Goal: Task Accomplishment & Management: Manage account settings

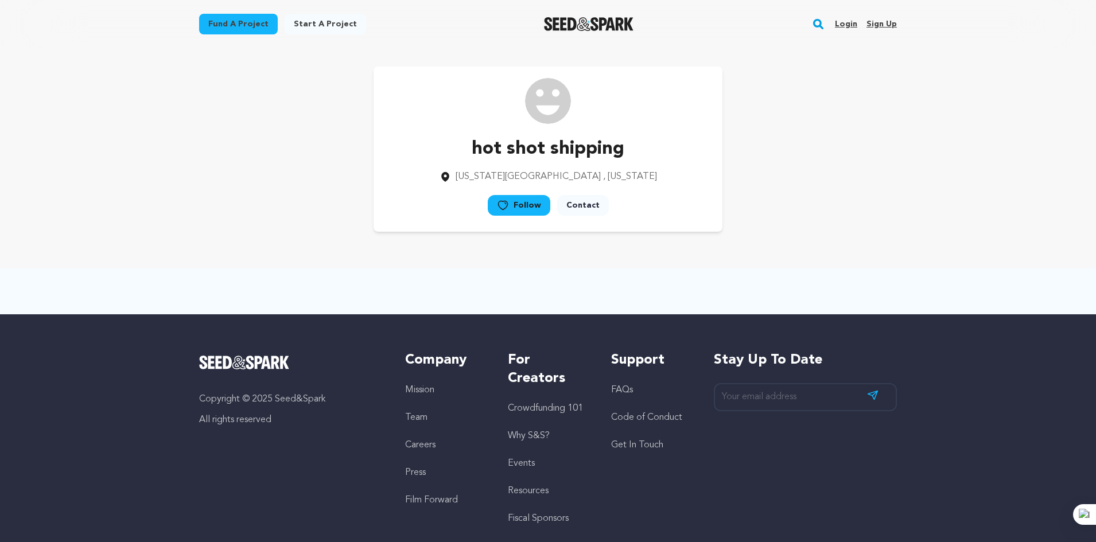
click at [880, 24] on link "Sign up" at bounding box center [881, 24] width 30 height 18
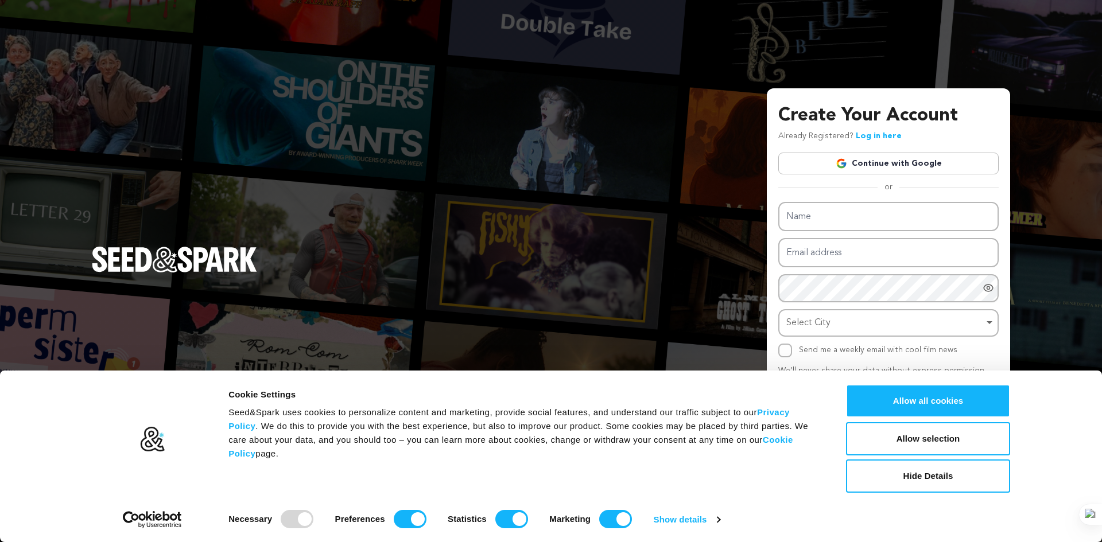
click at [808, 160] on link "Continue with Google" at bounding box center [888, 164] width 220 height 22
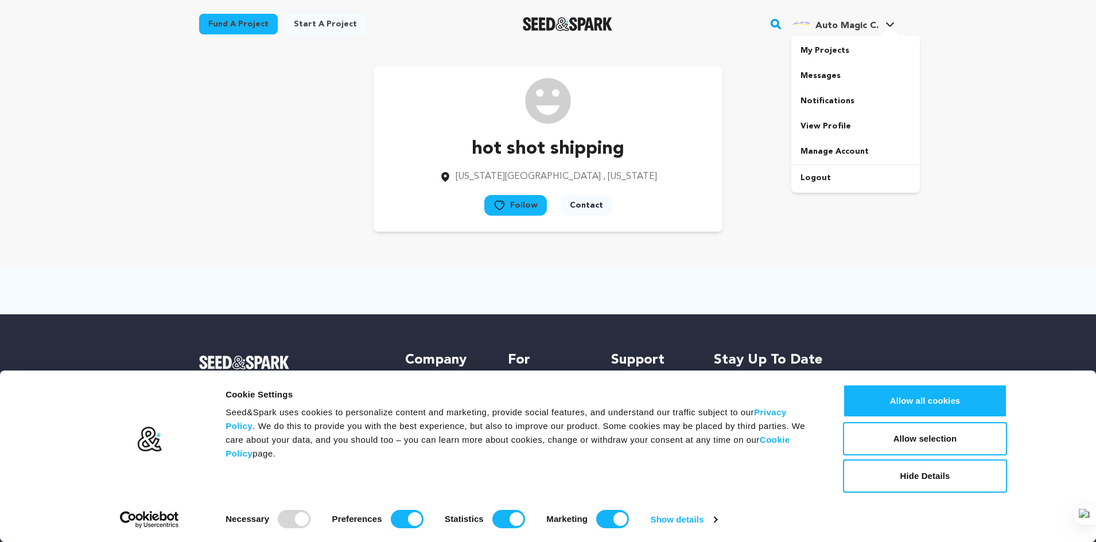
click at [873, 27] on span "Auto Magic C." at bounding box center [846, 25] width 63 height 9
click at [893, 27] on icon at bounding box center [889, 25] width 9 height 6
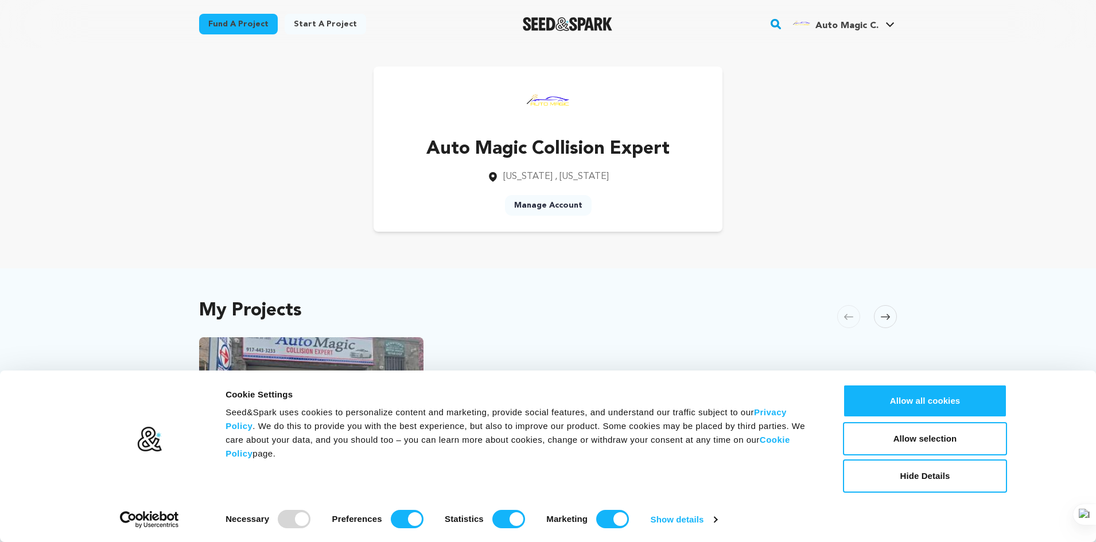
click at [544, 208] on link "Manage Account" at bounding box center [548, 205] width 87 height 21
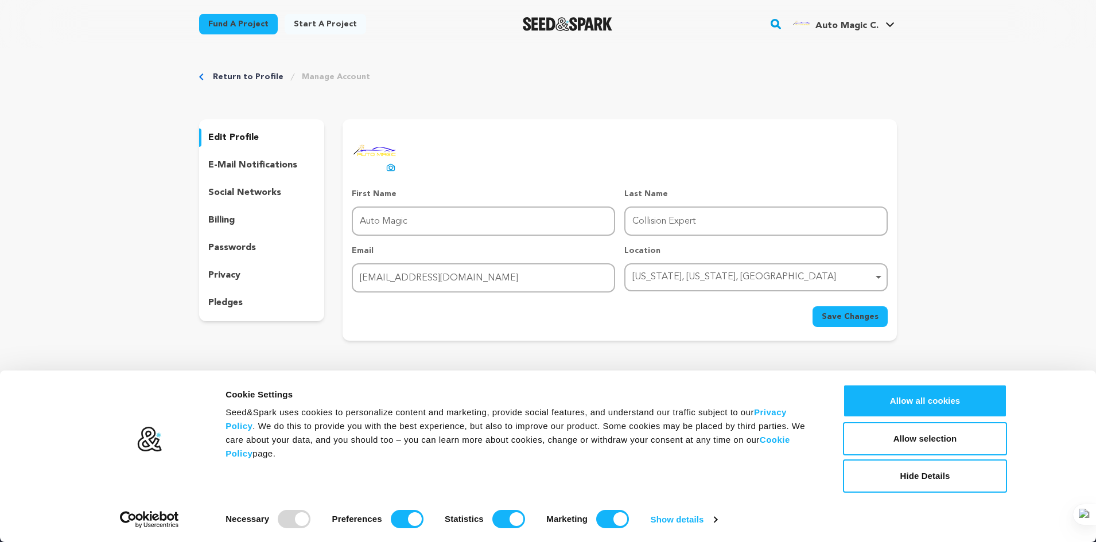
click at [252, 139] on p "edit profile" at bounding box center [233, 138] width 50 height 14
click at [236, 191] on p "social networks" at bounding box center [244, 193] width 73 height 14
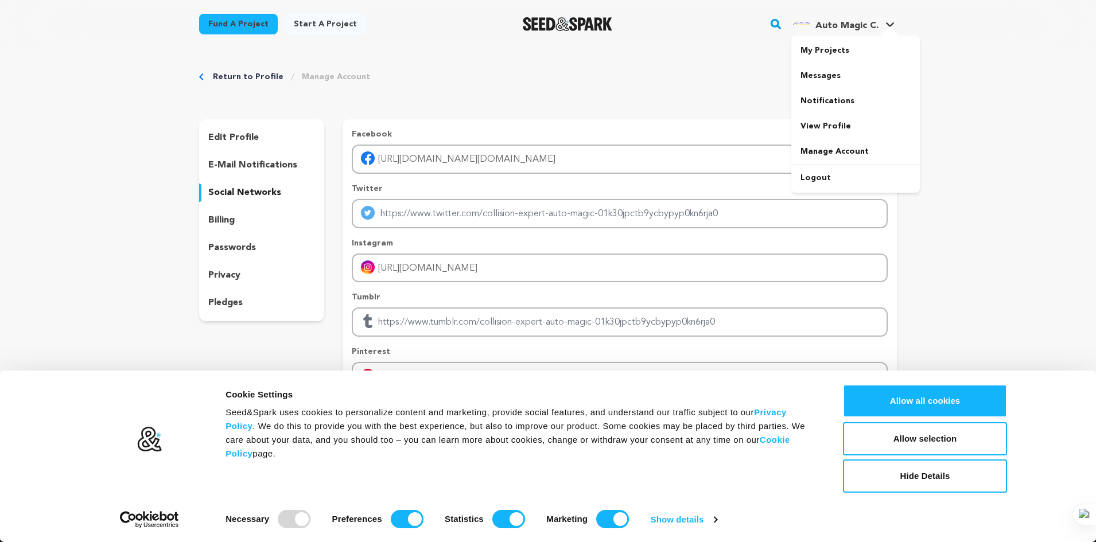
click at [840, 32] on h4 "Auto Magic C." at bounding box center [846, 26] width 63 height 14
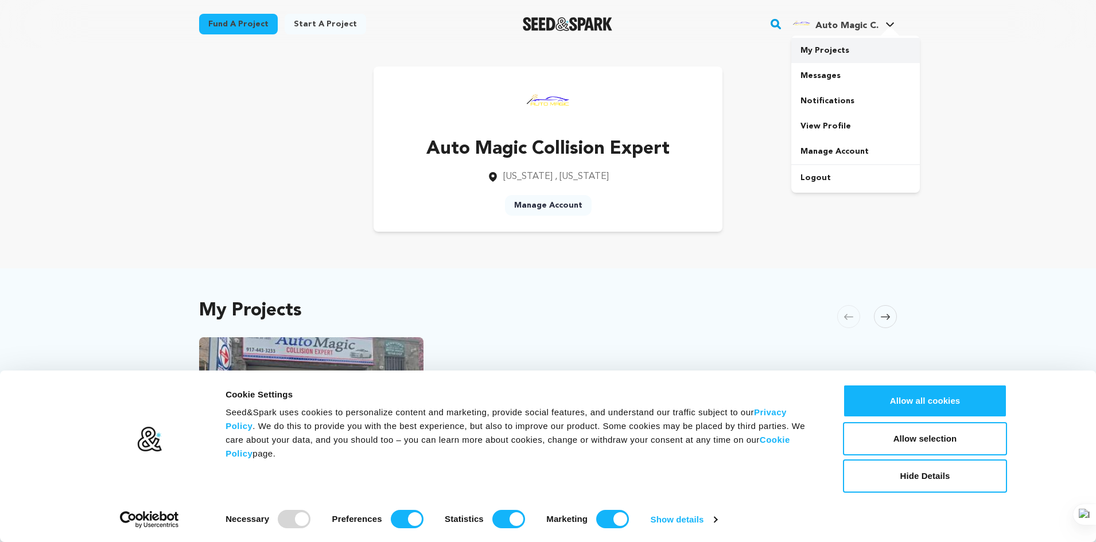
click at [835, 49] on link "My Projects" at bounding box center [855, 50] width 129 height 25
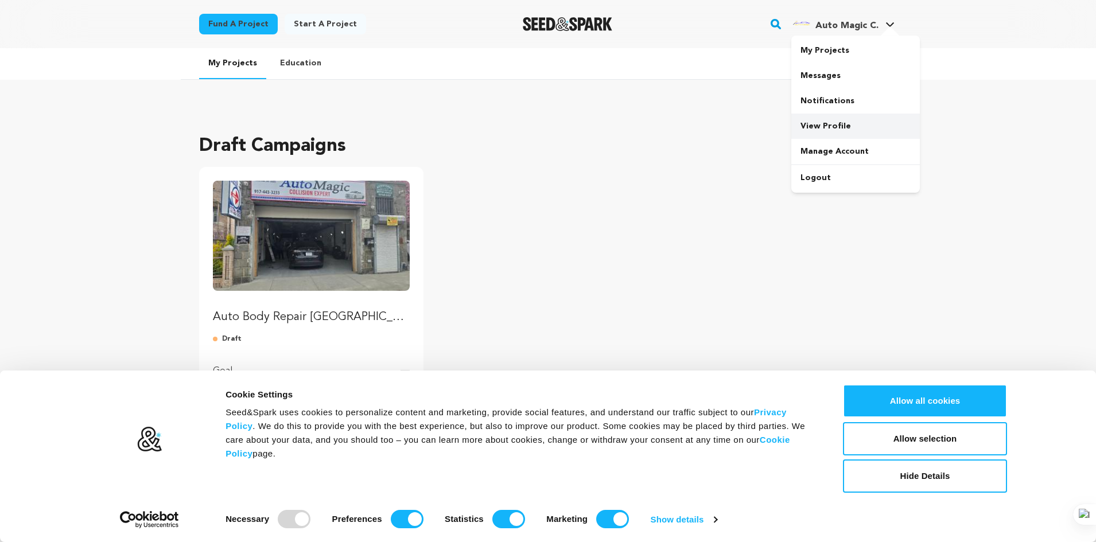
click at [845, 125] on link "View Profile" at bounding box center [855, 126] width 129 height 25
